Goal: Transaction & Acquisition: Purchase product/service

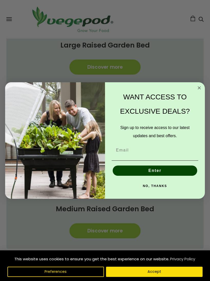
scroll to position [323, 0]
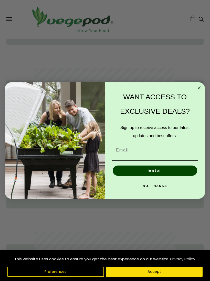
click at [155, 191] on button "NO, THANKS" at bounding box center [154, 186] width 86 height 10
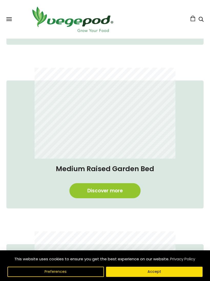
scroll to position [0, 96]
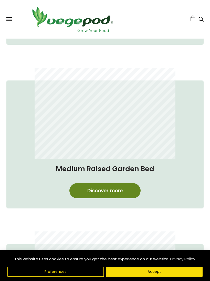
click at [110, 193] on link "Discover more" at bounding box center [104, 190] width 71 height 15
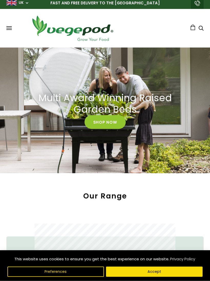
scroll to position [0, 0]
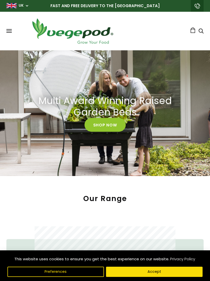
click at [10, 33] on span at bounding box center [8, 32] width 5 height 1
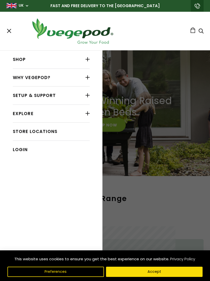
click at [88, 62] on div at bounding box center [87, 59] width 4 height 7
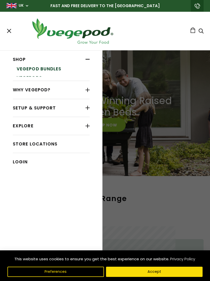
scroll to position [0, 193]
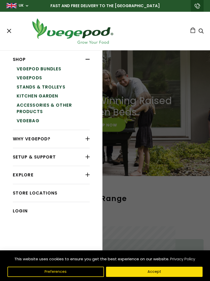
click at [38, 107] on link "Accessories & Other Products" at bounding box center [53, 109] width 73 height 16
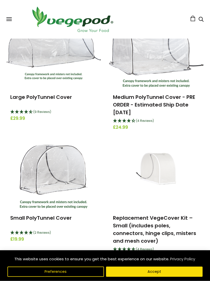
scroll to position [196, 0]
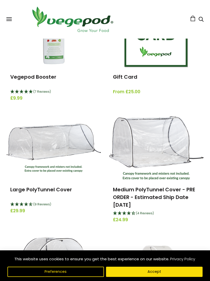
scroll to position [99, 0]
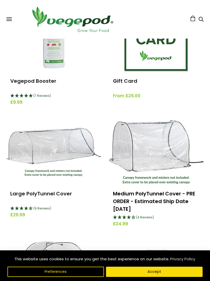
click at [151, 197] on link "Medium PolyTunnel Cover - PRE ORDER - Estimated Ship Date [DATE]" at bounding box center [154, 201] width 82 height 22
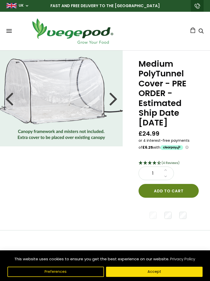
click at [171, 191] on button "Add to cart" at bounding box center [168, 191] width 60 height 14
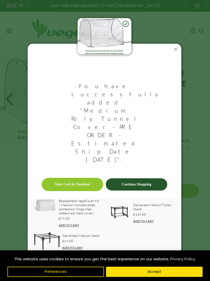
click at [75, 178] on link "View Cart & Checkout" at bounding box center [72, 184] width 61 height 13
